Goal: Task Accomplishment & Management: Manage account settings

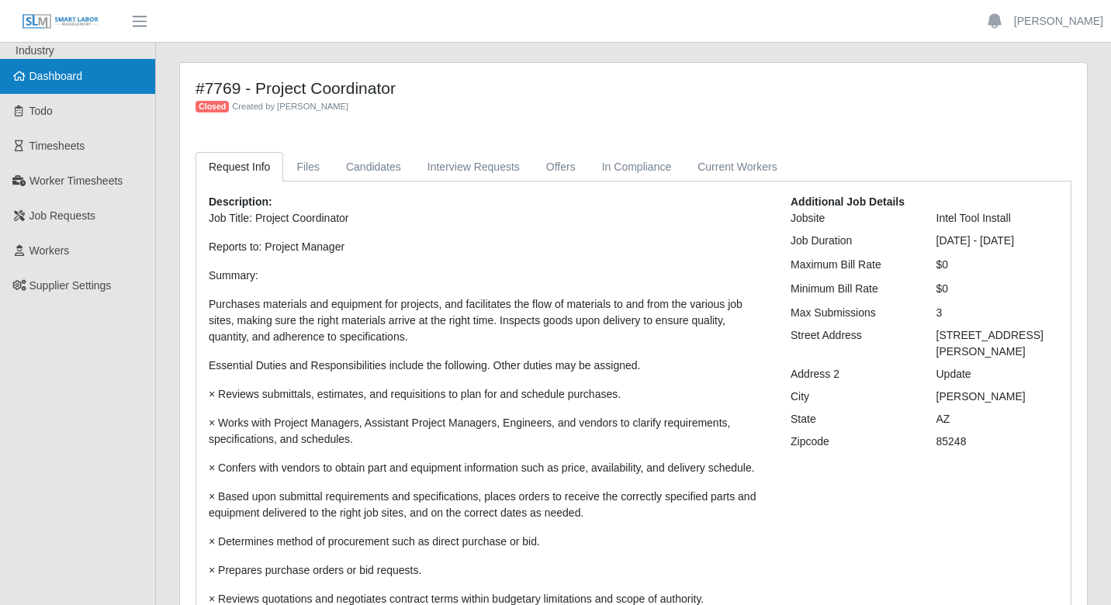
click at [66, 88] on link "Dashboard" at bounding box center [77, 76] width 155 height 35
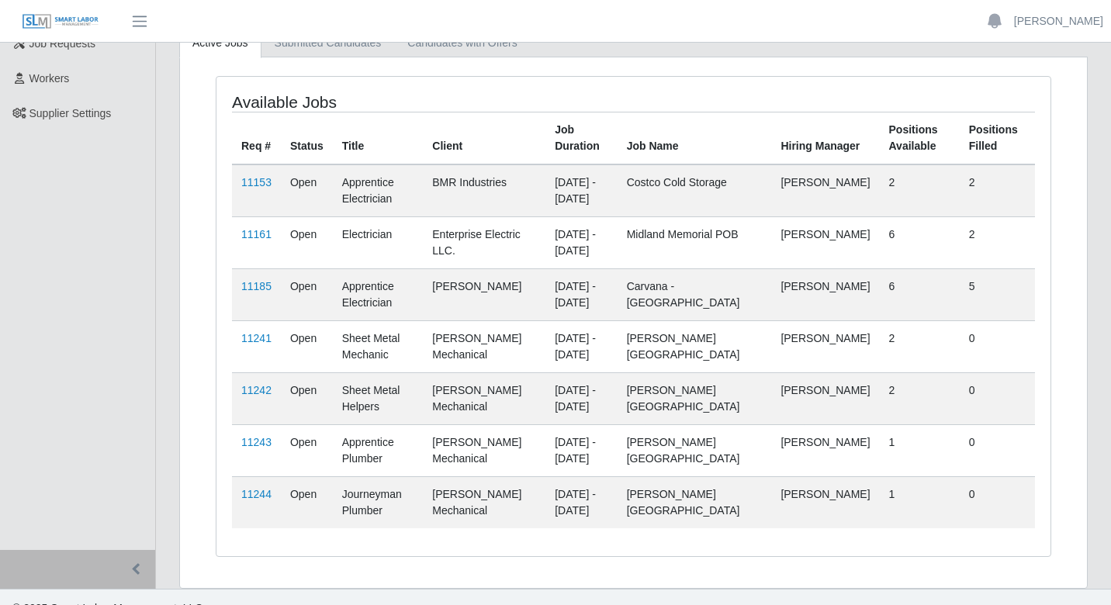
scroll to position [178, 0]
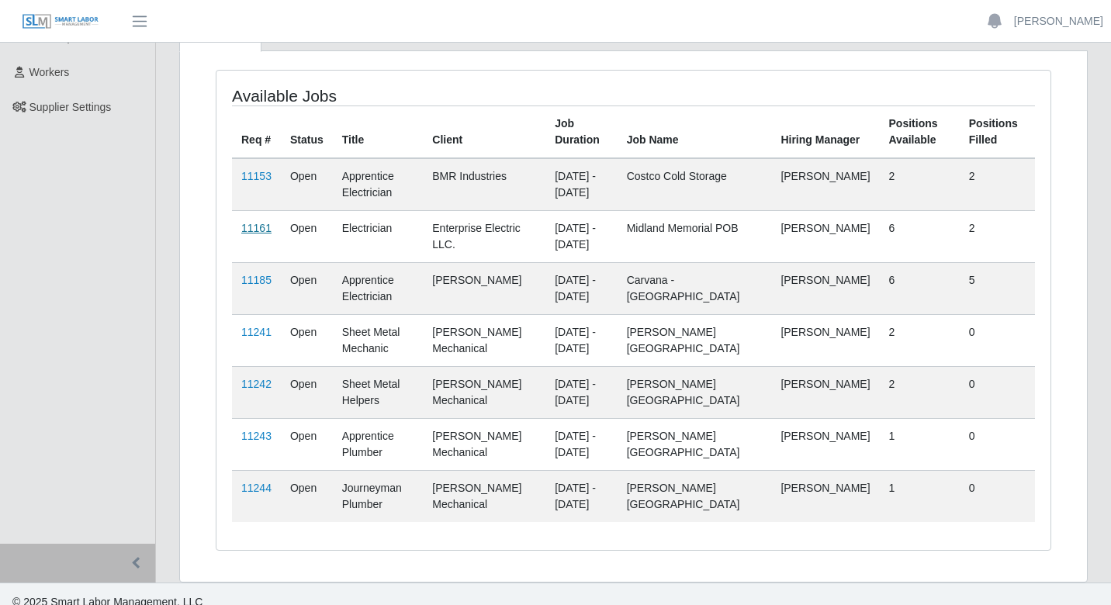
click at [264, 223] on link "11161" at bounding box center [256, 228] width 30 height 12
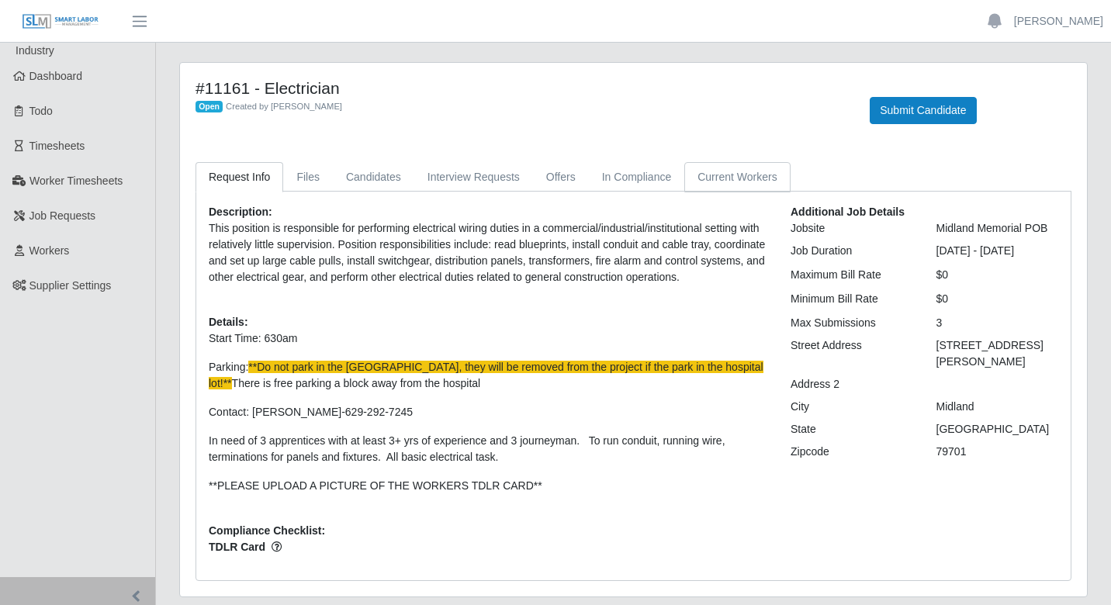
click at [739, 185] on link "Current Workers" at bounding box center [736, 177] width 105 height 30
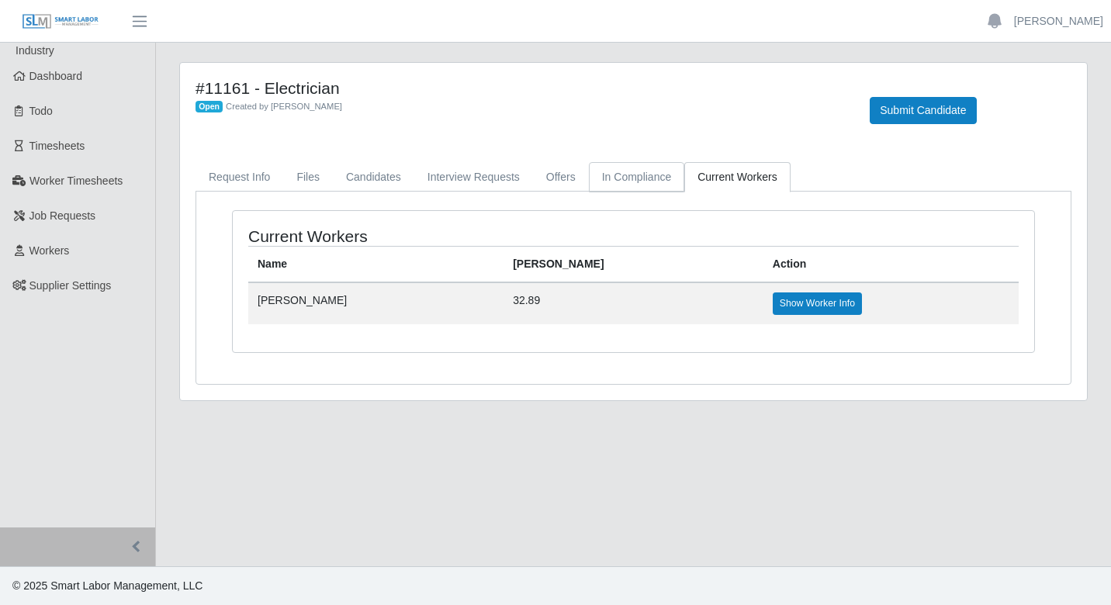
click at [632, 177] on link "In Compliance" at bounding box center [637, 177] width 96 height 30
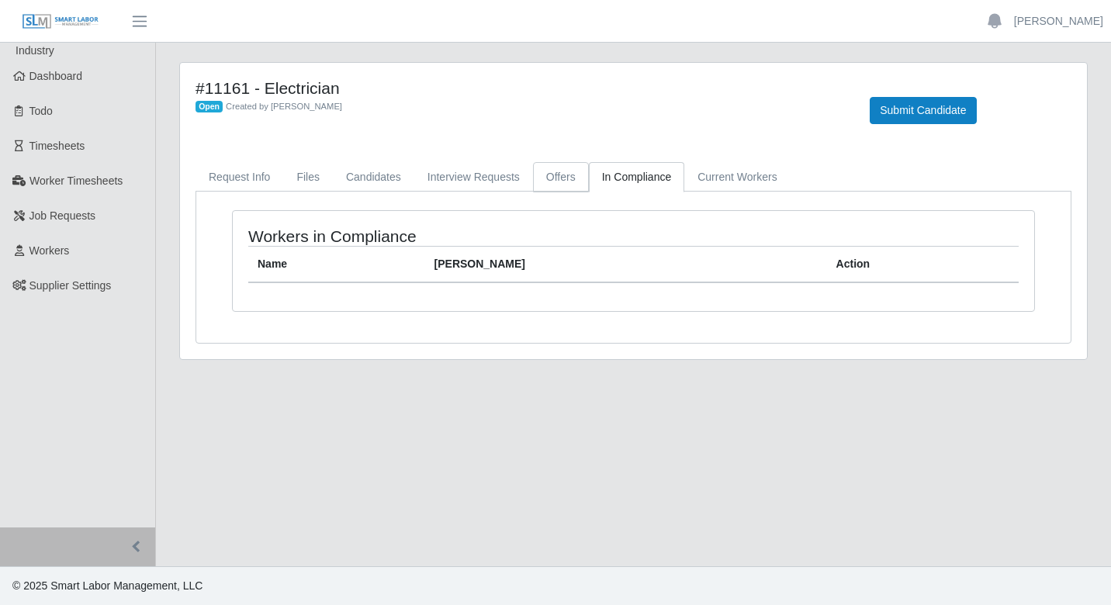
click at [569, 171] on link "Offers" at bounding box center [561, 177] width 56 height 30
click at [472, 175] on link "Interview Requests" at bounding box center [473, 177] width 119 height 30
click at [243, 170] on link "Request Info" at bounding box center [239, 177] width 88 height 30
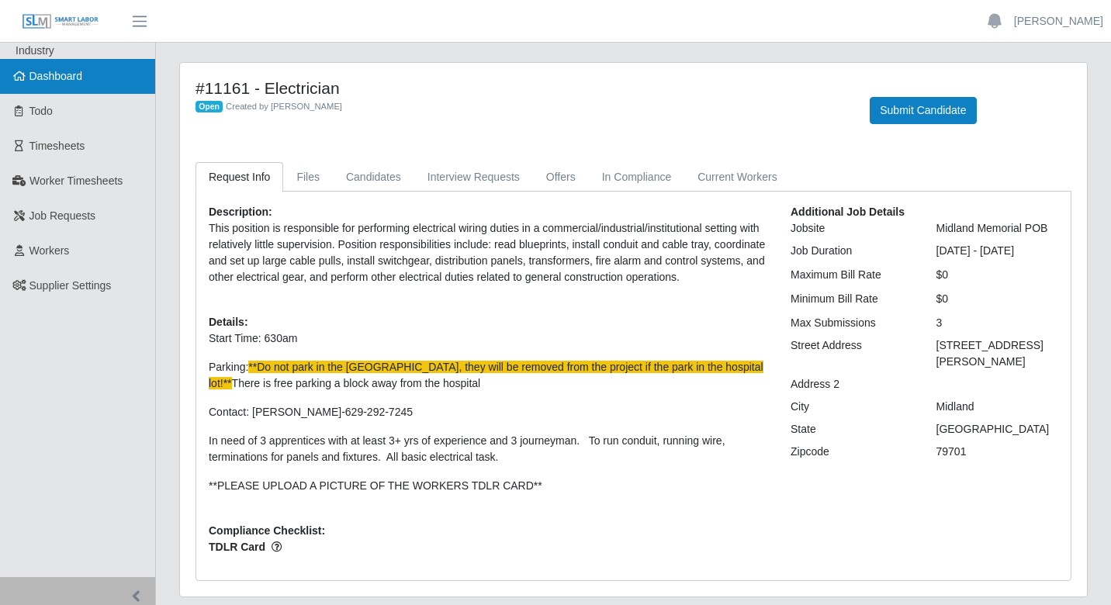
click at [67, 74] on span "Dashboard" at bounding box center [56, 76] width 54 height 12
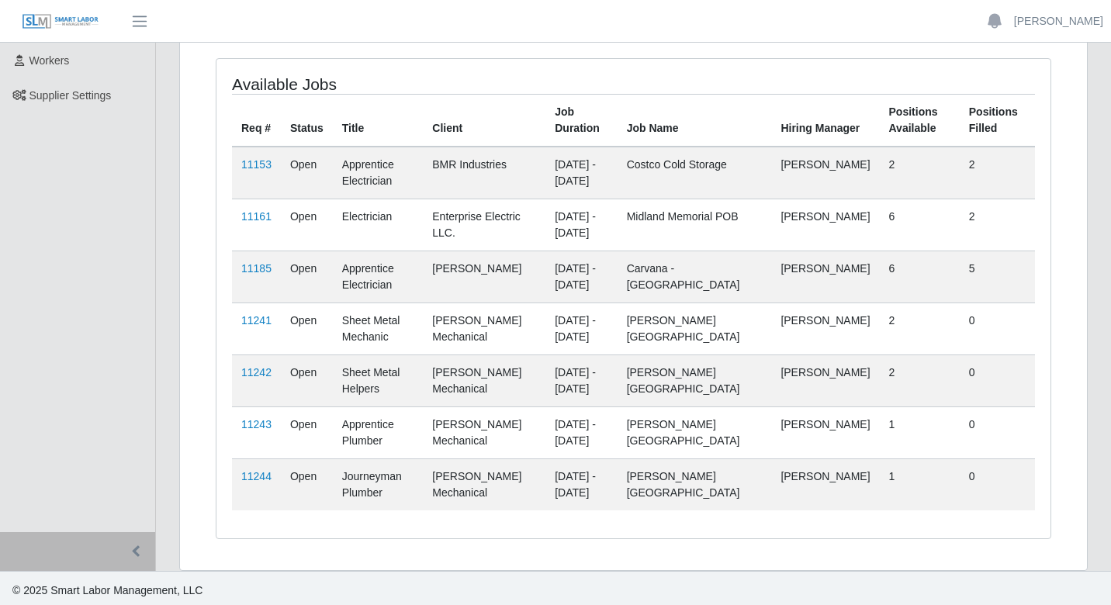
scroll to position [194, 0]
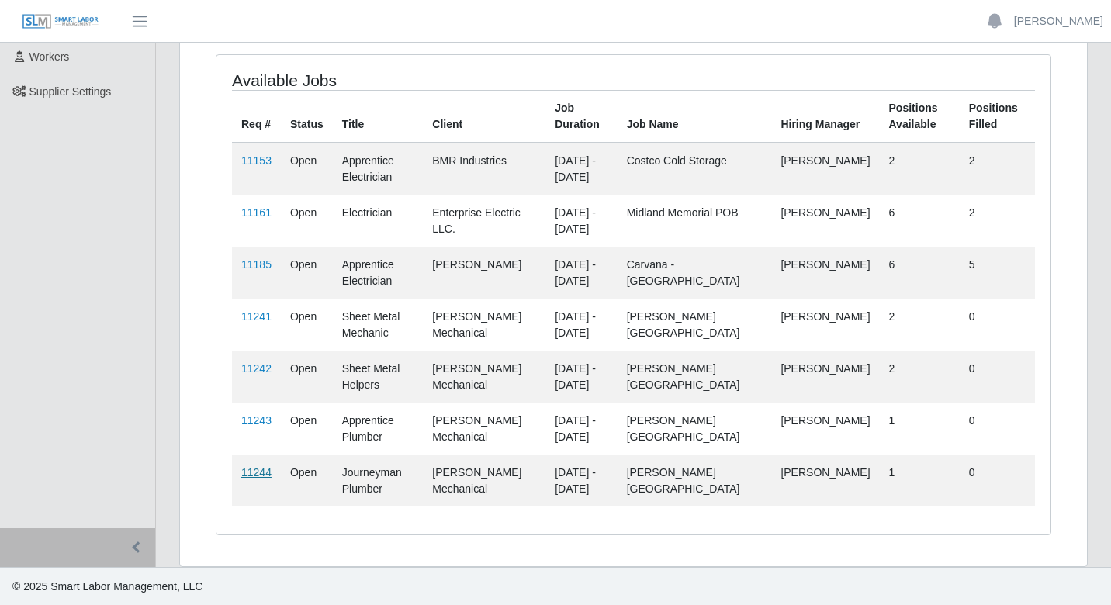
click at [257, 472] on link "11244" at bounding box center [256, 472] width 30 height 12
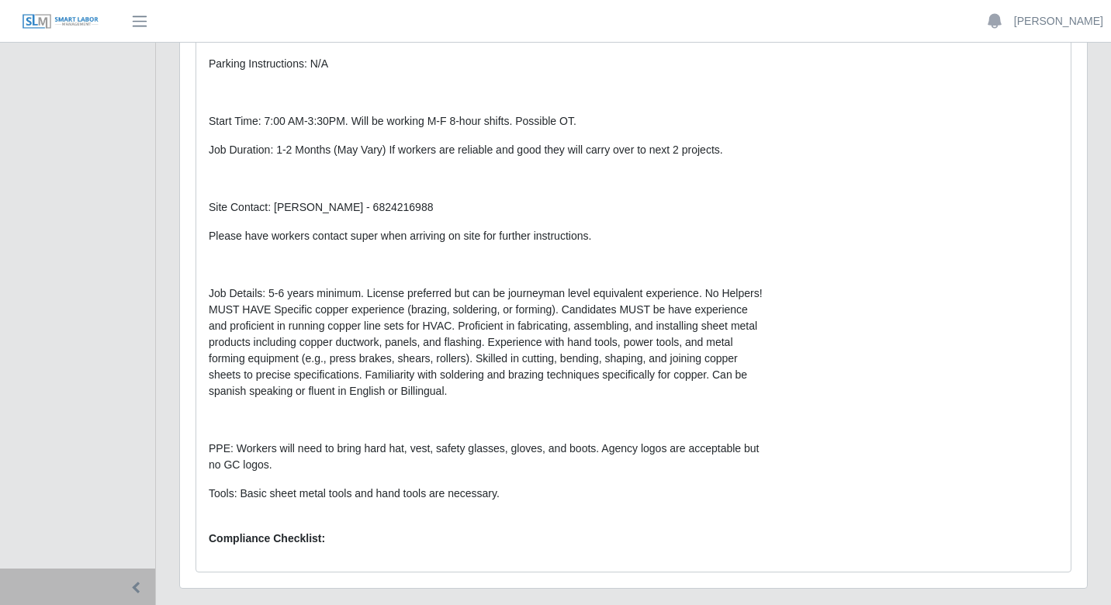
scroll to position [499, 0]
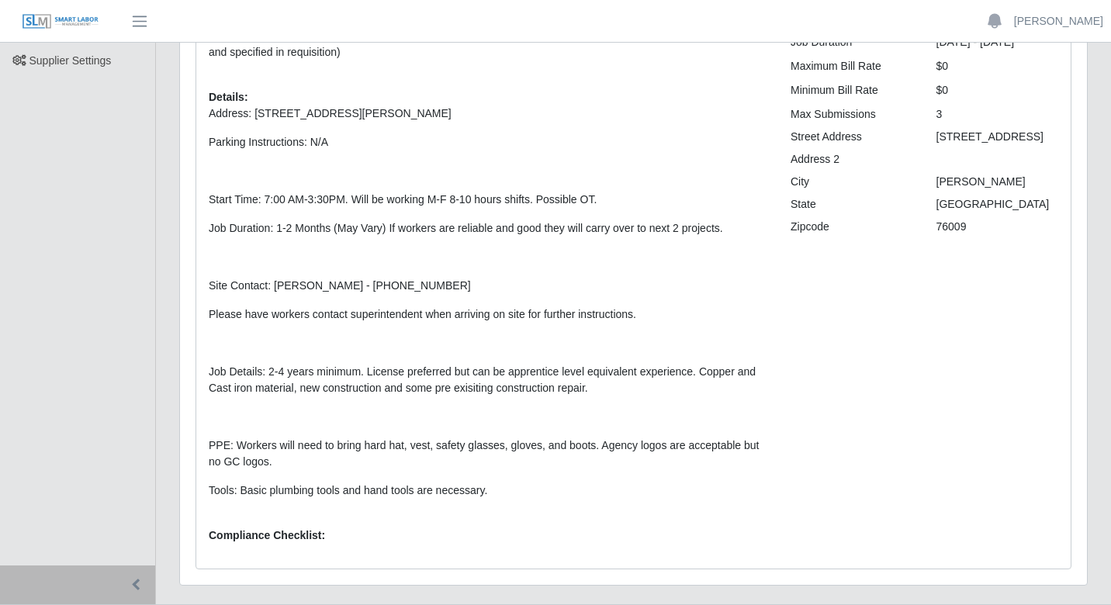
scroll to position [236, 0]
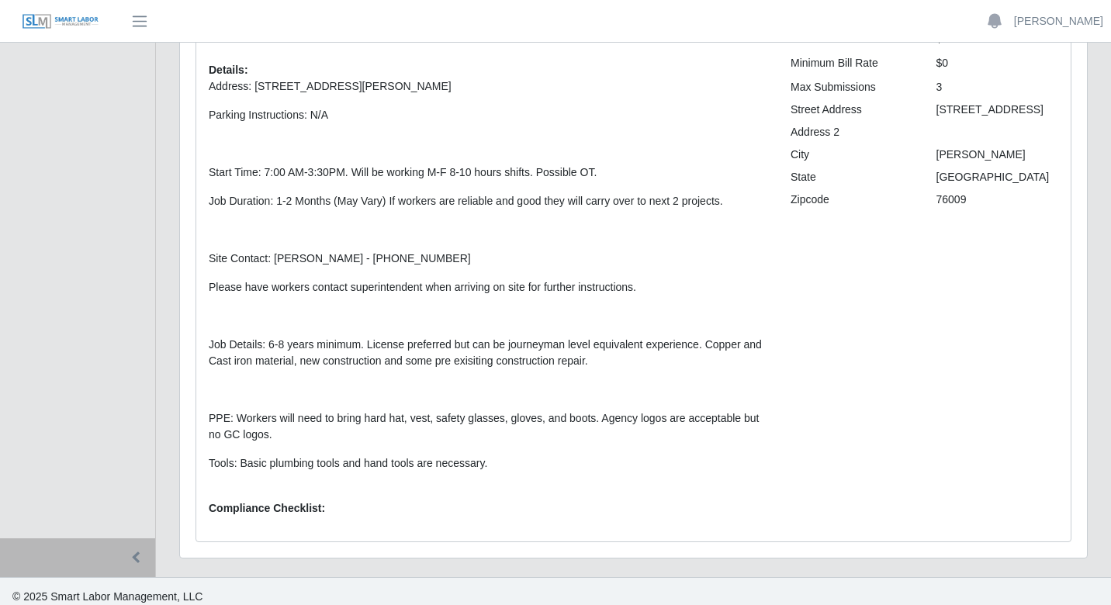
scroll to position [263, 0]
